Goal: Find specific page/section: Find specific page/section

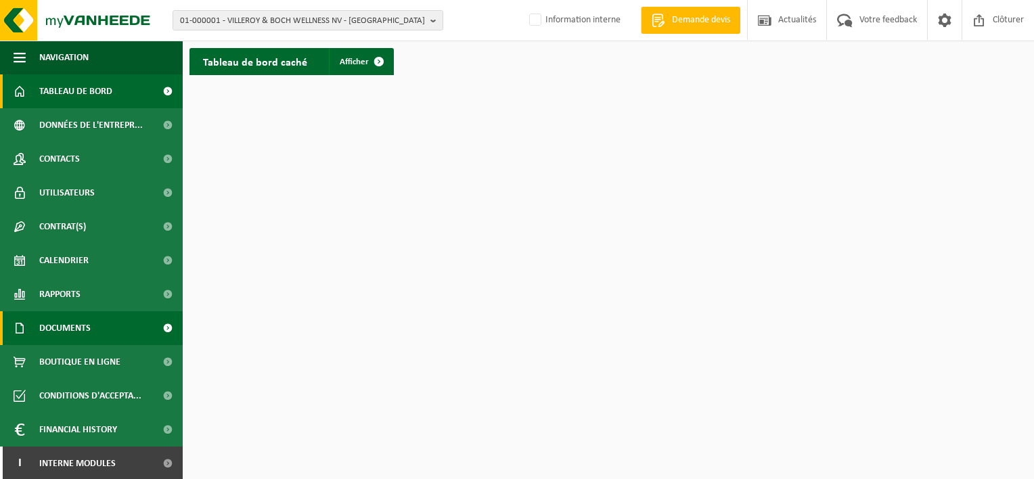
click at [152, 325] on span at bounding box center [167, 328] width 30 height 34
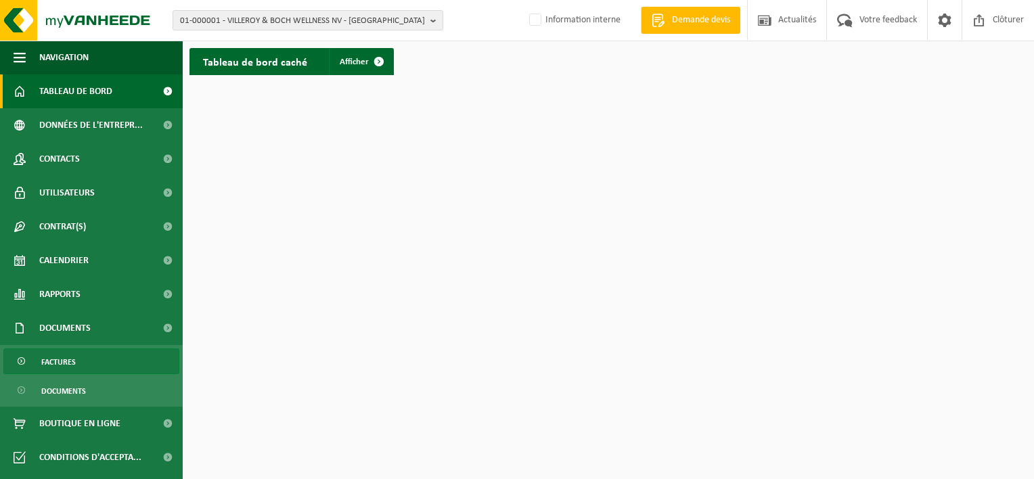
click at [128, 366] on link "Factures" at bounding box center [91, 361] width 176 height 26
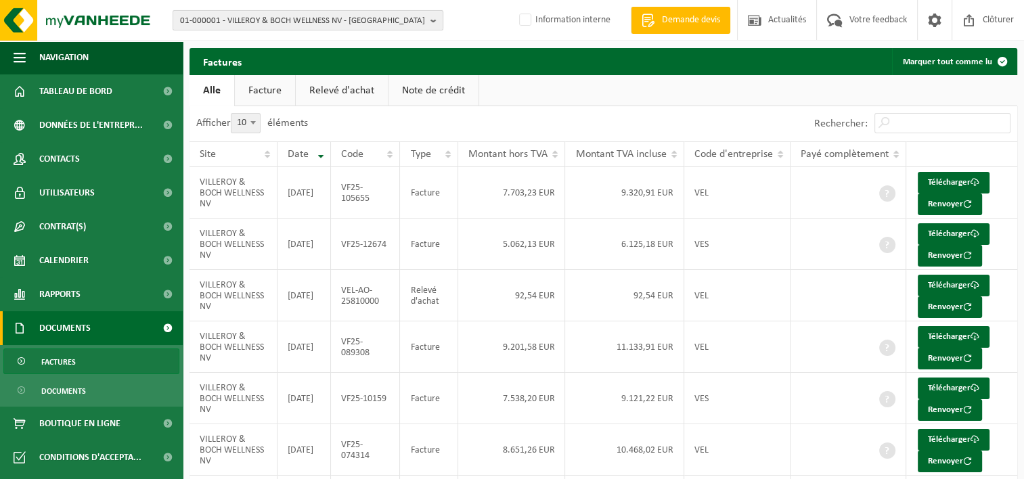
click at [432, 18] on b "button" at bounding box center [436, 20] width 12 height 19
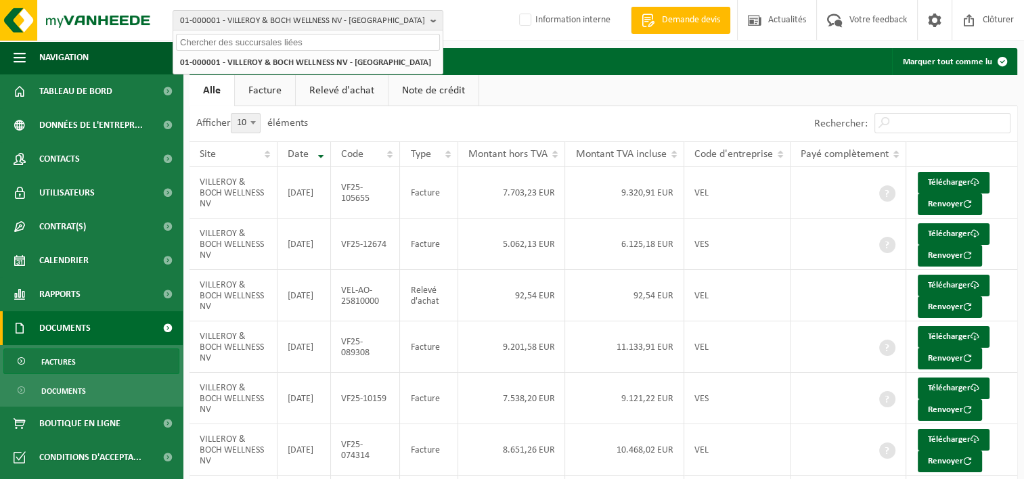
click at [311, 43] on input "text" at bounding box center [308, 42] width 264 height 17
paste input "*contructions*renovations*"
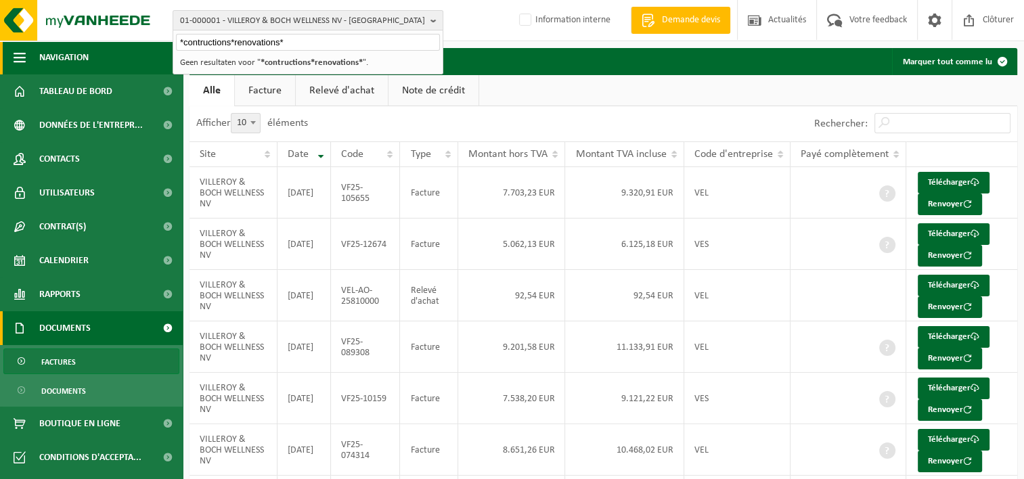
drag, startPoint x: 313, startPoint y: 47, endPoint x: 101, endPoint y: 41, distance: 211.9
click at [101, 41] on div "01-000001 - VILLEROY & BOCH WELLNESS NV - ROESELARE *contructions*renovations* …" at bounding box center [512, 366] width 1024 height 733
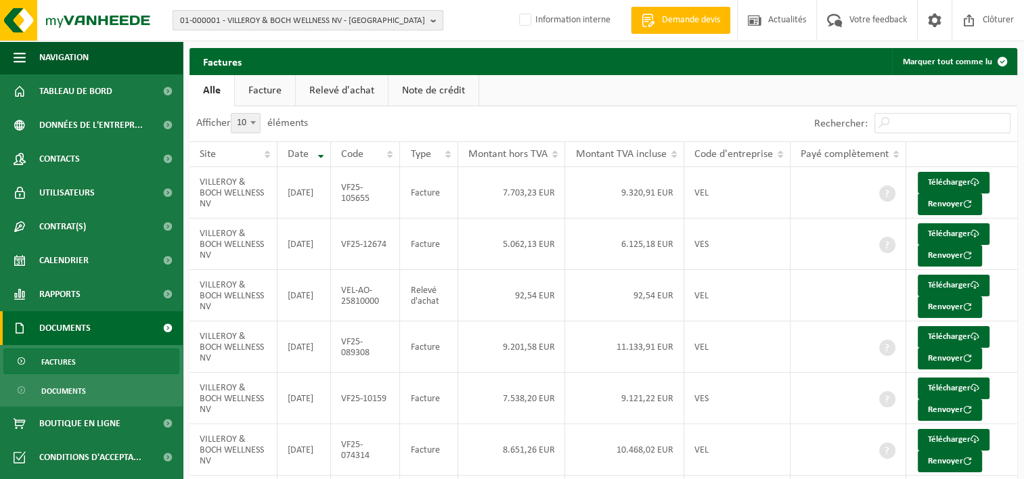
click at [424, 16] on span "01-000001 - VILLEROY & BOCH WELLNESS NV - ROESELARE" at bounding box center [302, 21] width 245 height 20
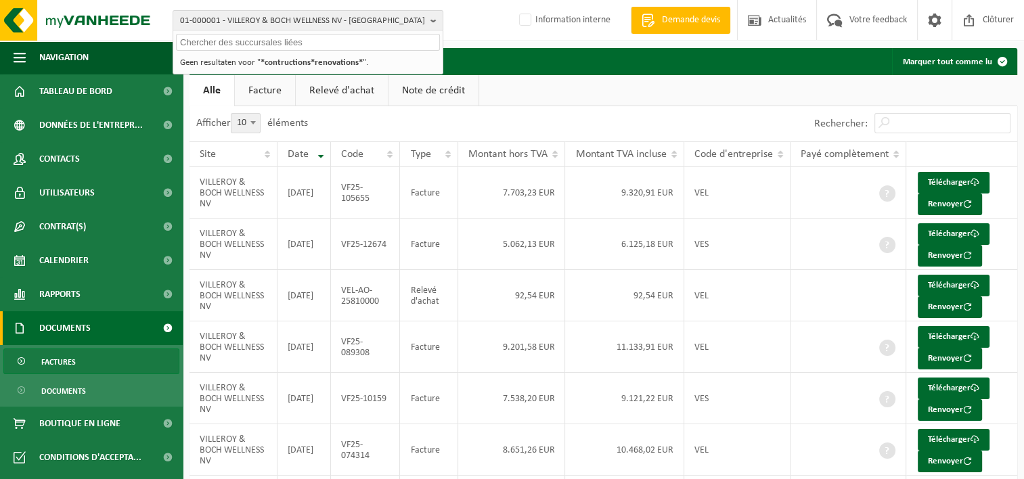
click at [351, 38] on input "text" at bounding box center [308, 42] width 264 height 17
paste input "W Constructions & Rénovations"
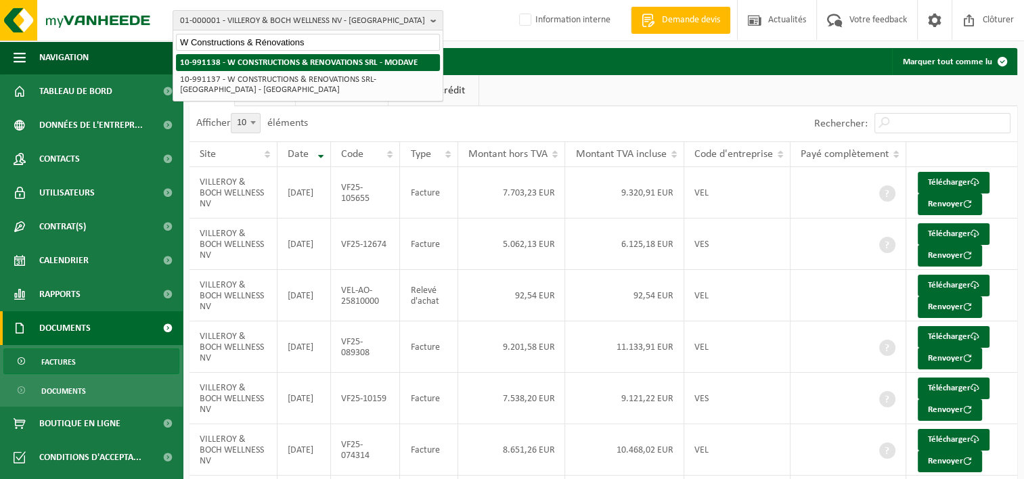
type input "W Constructions & Rénovations"
click at [355, 67] on li "10-991138 - W CONSTRUCTIONS & RENOVATIONS SRL - MODAVE" at bounding box center [308, 62] width 264 height 17
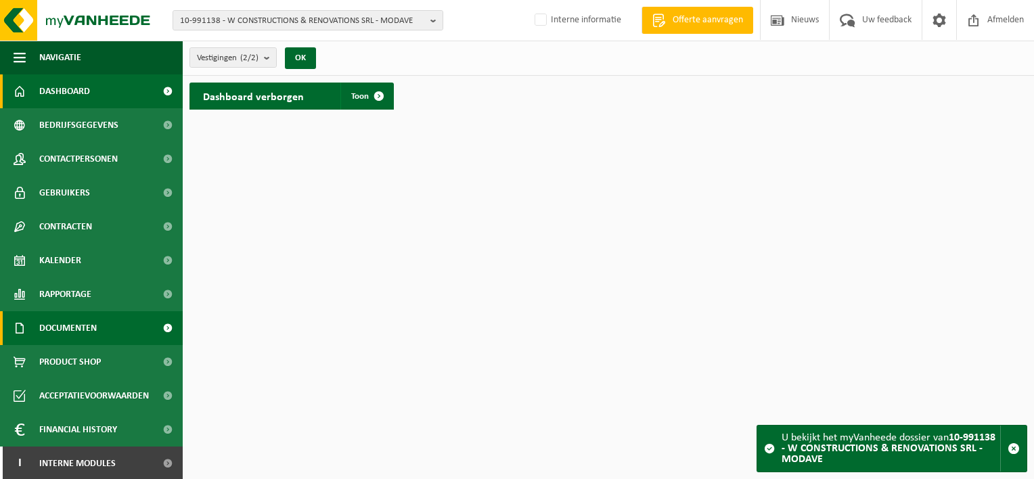
scroll to position [1, 0]
click at [152, 328] on span at bounding box center [167, 327] width 30 height 34
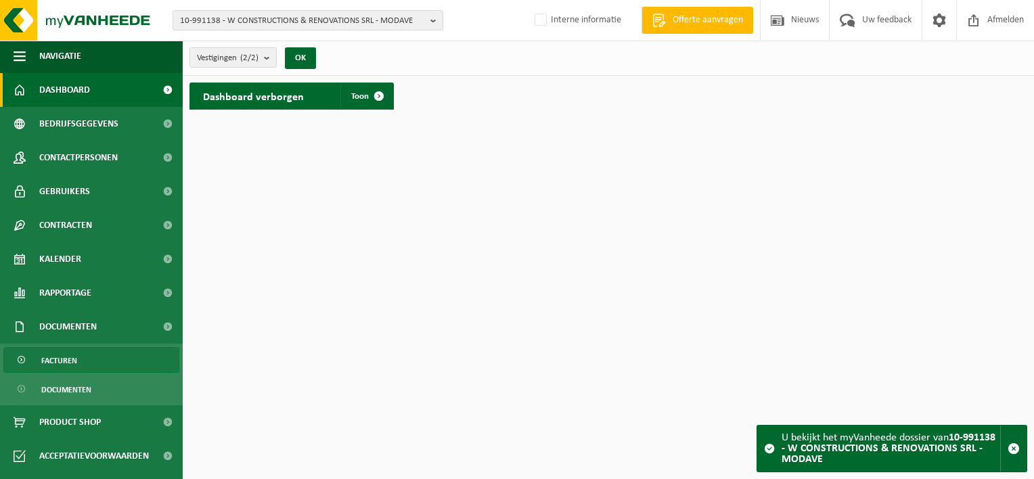
click at [114, 361] on link "Facturen" at bounding box center [91, 360] width 176 height 26
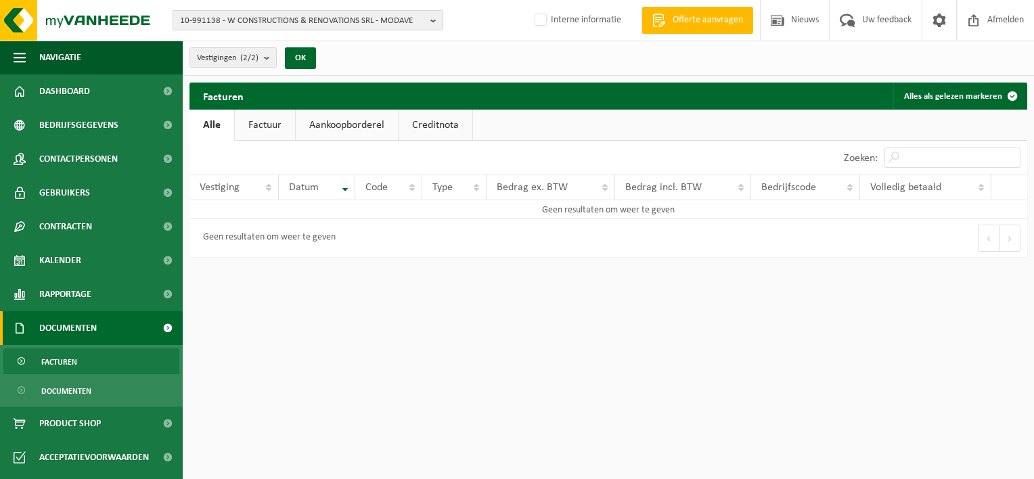
click at [424, 23] on span "10-991138 - W CONSTRUCTIONS & RENOVATIONS SRL - MODAVE" at bounding box center [302, 21] width 245 height 20
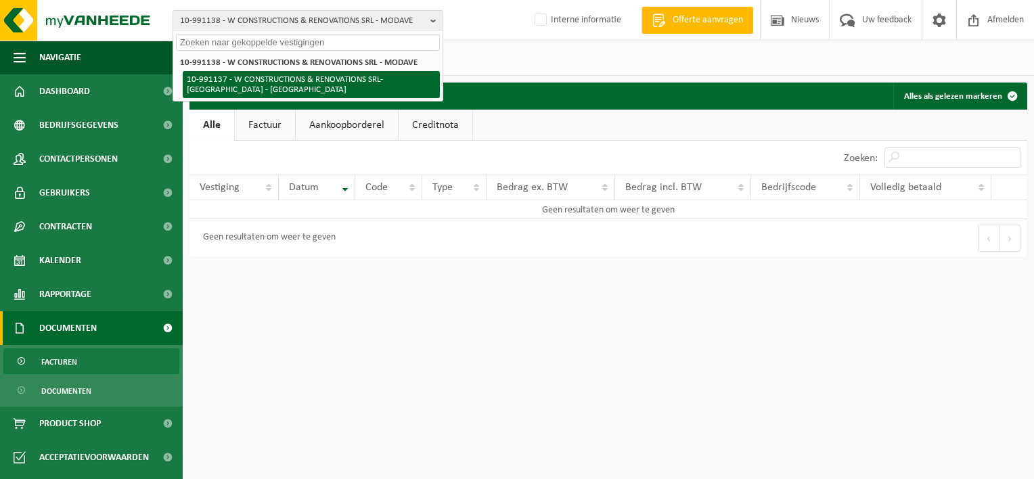
click at [378, 87] on li "10-991137 - W CONSTRUCTIONS & RENOVATIONS SRL-[GEOGRAPHIC_DATA] - [GEOGRAPHIC_D…" at bounding box center [311, 84] width 257 height 27
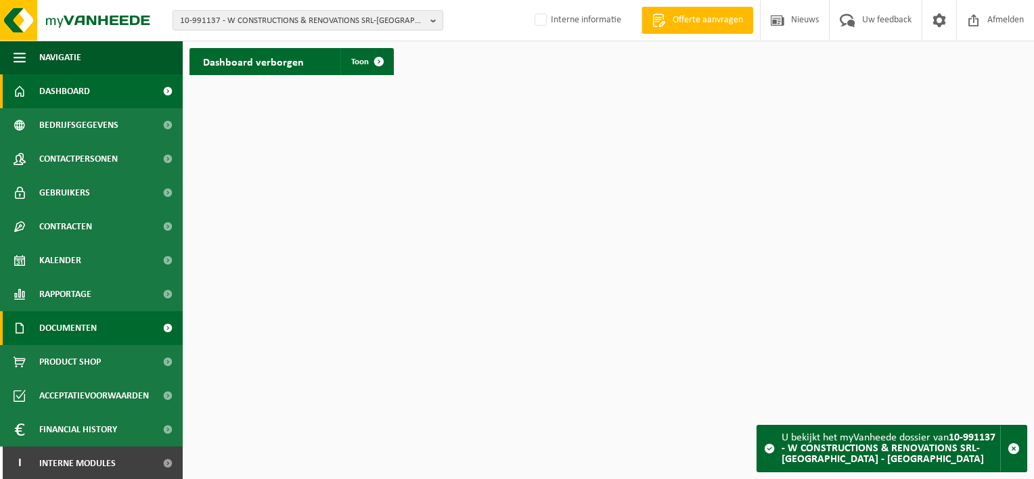
click at [100, 327] on link "Documenten" at bounding box center [91, 328] width 183 height 34
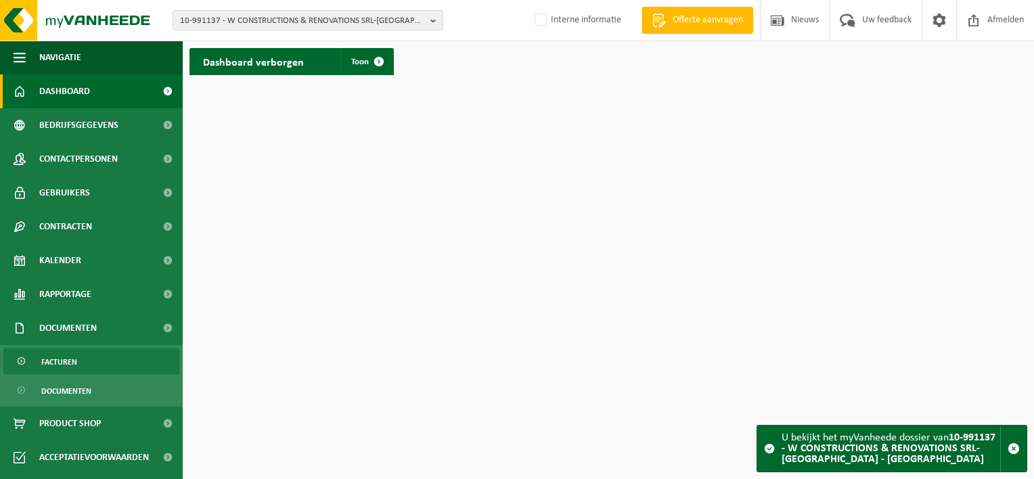
click at [95, 370] on link "Facturen" at bounding box center [91, 361] width 176 height 26
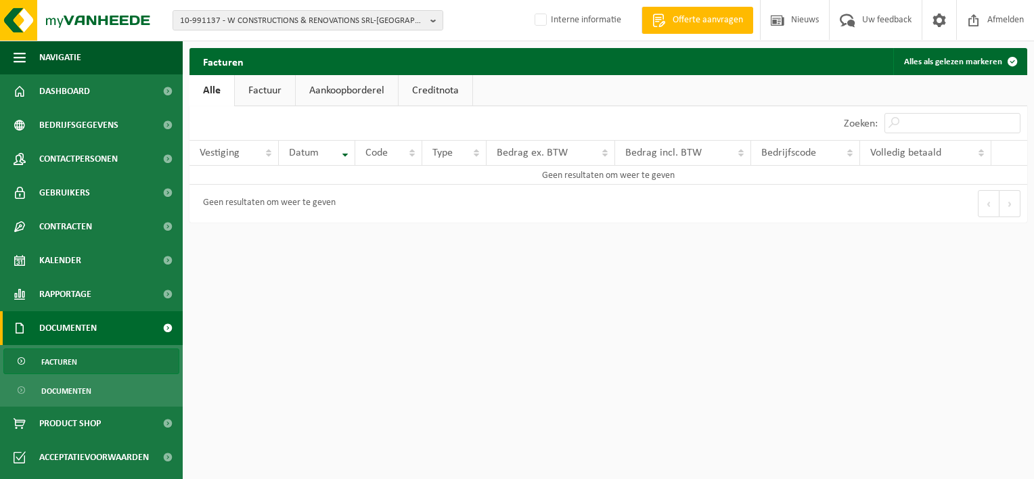
click at [279, 87] on link "Factuur" at bounding box center [265, 90] width 60 height 31
click at [354, 88] on link "Aankoopborderel" at bounding box center [348, 90] width 102 height 31
click at [405, 89] on link "Creditnota" at bounding box center [442, 90] width 74 height 31
click at [432, 18] on b "button" at bounding box center [436, 20] width 12 height 19
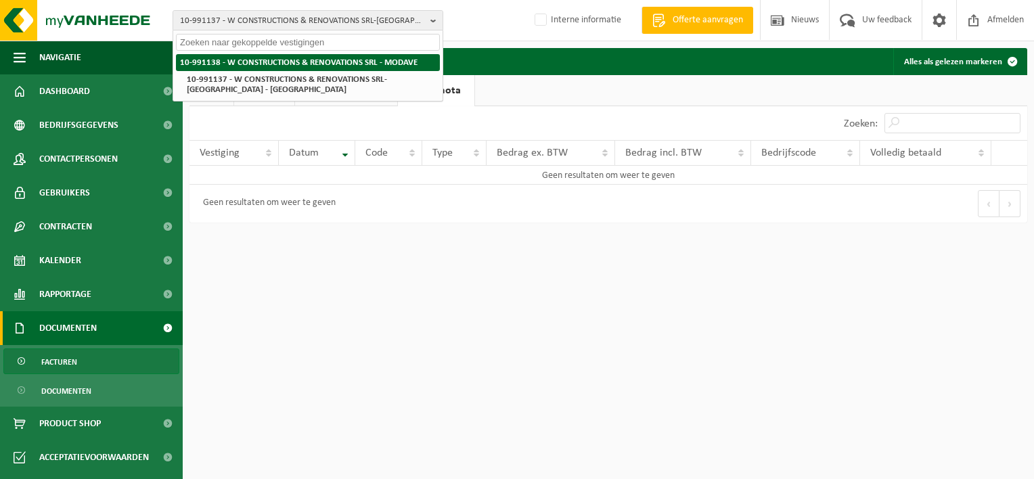
click at [322, 63] on strong "10-991138 - W CONSTRUCTIONS & RENOVATIONS SRL - MODAVE" at bounding box center [299, 62] width 238 height 9
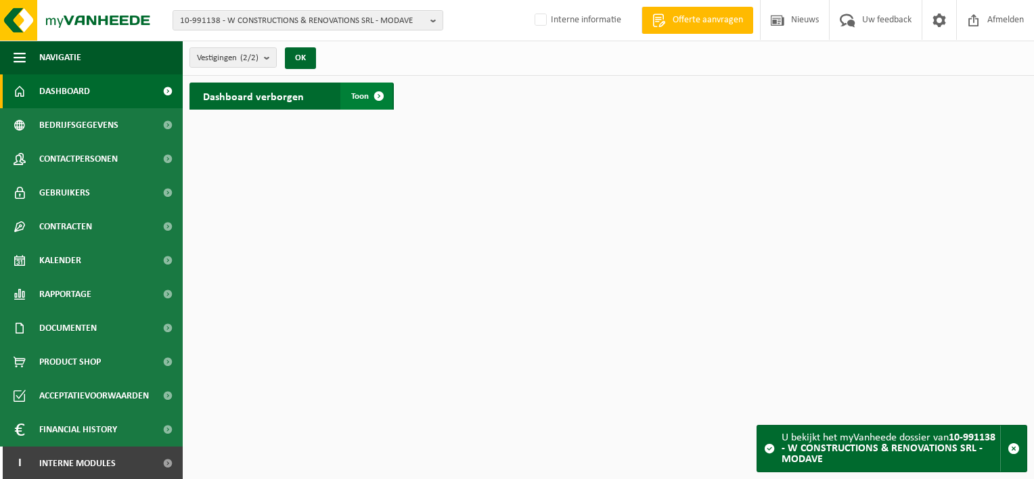
click at [376, 96] on span at bounding box center [378, 96] width 27 height 27
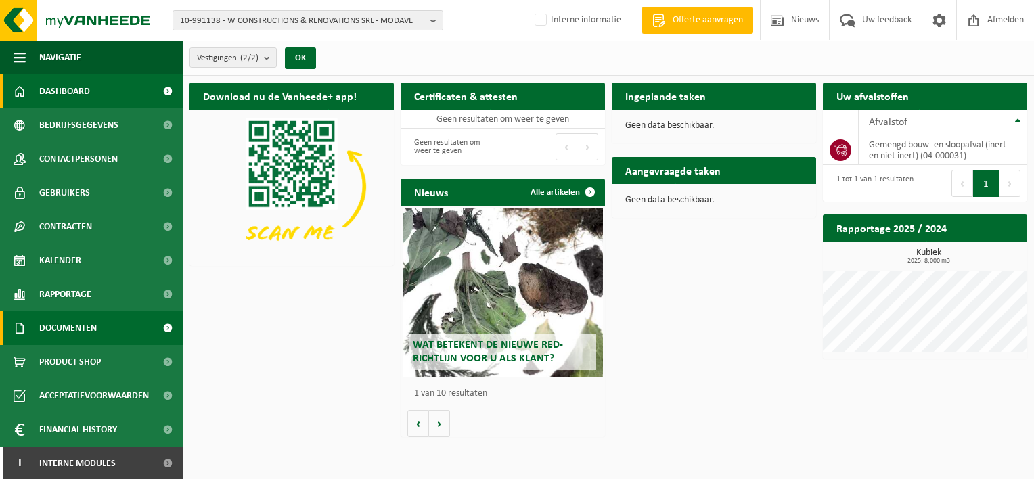
click at [112, 330] on link "Documenten" at bounding box center [91, 328] width 183 height 34
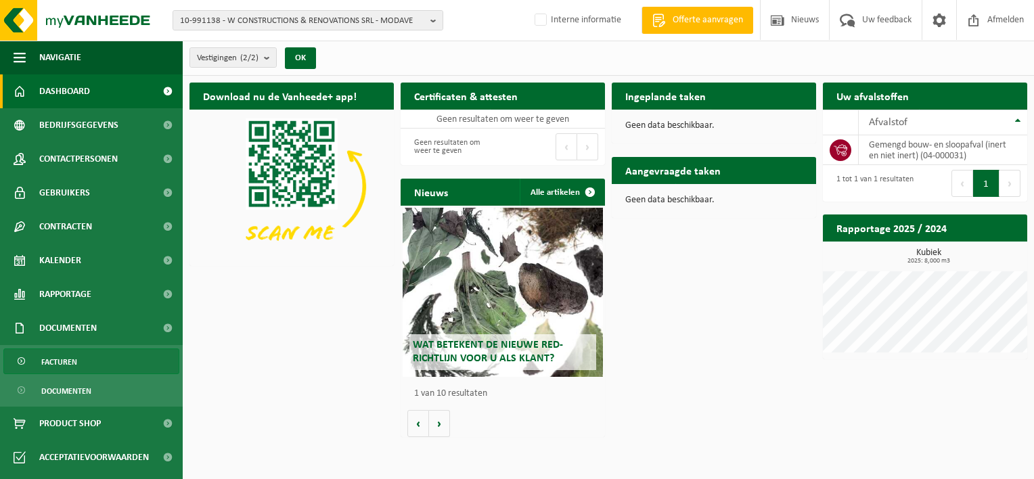
click at [95, 363] on link "Facturen" at bounding box center [91, 361] width 176 height 26
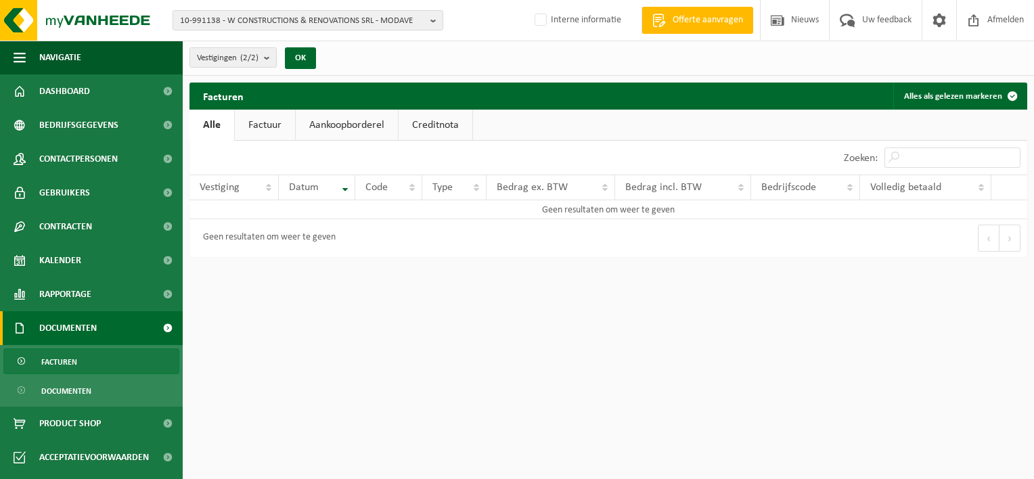
click at [260, 120] on link "Factuur" at bounding box center [265, 125] width 60 height 31
drag, startPoint x: 227, startPoint y: 21, endPoint x: 314, endPoint y: 21, distance: 86.6
click at [314, 21] on span "10-991138 - W CONSTRUCTIONS & RENOVATIONS SRL - MODAVE" at bounding box center [302, 21] width 245 height 20
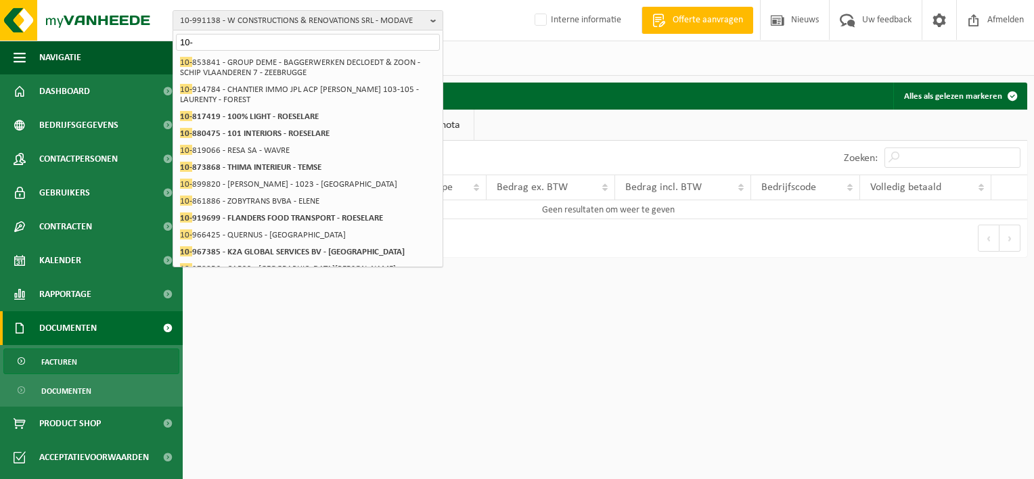
click at [815, 367] on html "10-991138 - W CONSTRUCTIONS & RENOVATIONS SRL - MODAVE 10- 10-991138 - W CONSTR…" at bounding box center [517, 239] width 1034 height 479
click at [303, 42] on input "10-" at bounding box center [308, 42] width 264 height 17
type input "1"
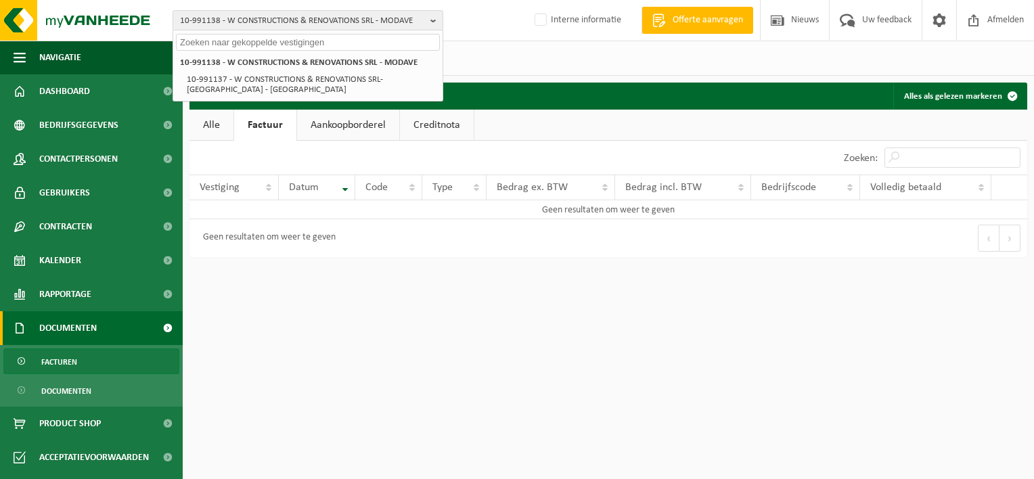
click at [528, 83] on div "Facturen Alles als gelezen markeren" at bounding box center [608, 96] width 838 height 27
